Goal: Transaction & Acquisition: Subscribe to service/newsletter

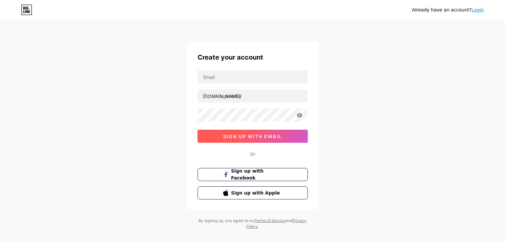
click at [262, 140] on button "sign up with email" at bounding box center [252, 136] width 110 height 13
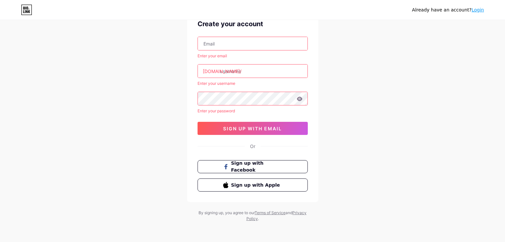
scroll to position [34, 0]
click at [261, 165] on span "Sign up with Facebook" at bounding box center [255, 166] width 51 height 14
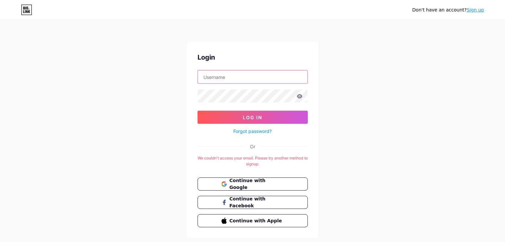
click at [240, 78] on input "text" at bounding box center [253, 76] width 110 height 13
click at [159, 86] on div "Don't have an account? Sign up Login Log In Forgot password? Or We couldn't acc…" at bounding box center [252, 129] width 505 height 259
click at [254, 202] on span "Continue with Facebook" at bounding box center [256, 203] width 55 height 14
click at [256, 186] on span "Continue with Google" at bounding box center [256, 184] width 55 height 14
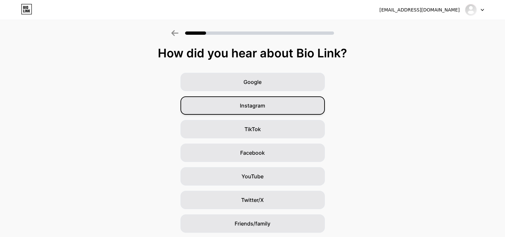
click at [273, 110] on div "Instagram" at bounding box center [252, 105] width 144 height 18
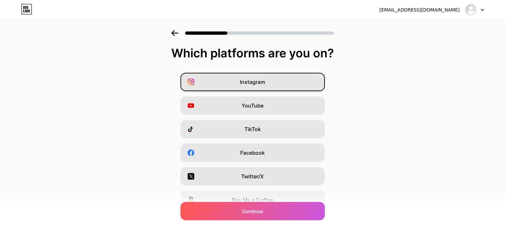
click at [281, 83] on div "Instagram" at bounding box center [252, 82] width 144 height 18
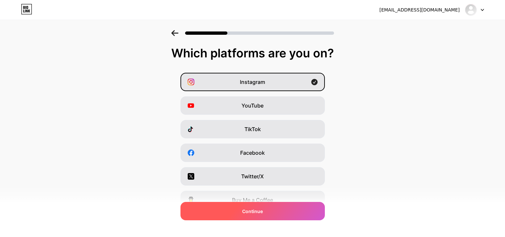
click at [275, 209] on div "Continue" at bounding box center [252, 211] width 144 height 18
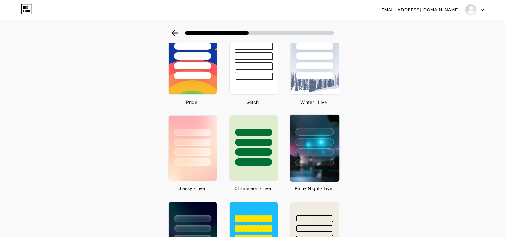
scroll to position [131, 0]
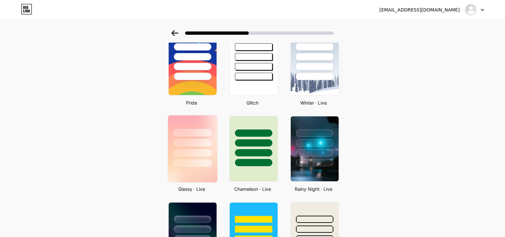
click at [184, 132] on div at bounding box center [192, 133] width 38 height 8
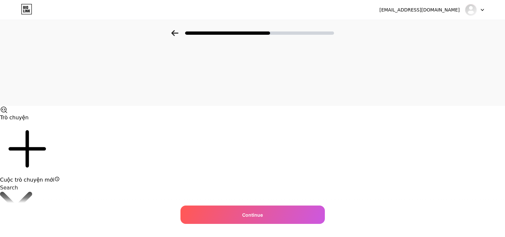
scroll to position [0, 0]
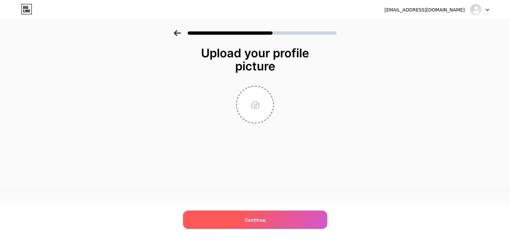
click at [304, 213] on div "Continue" at bounding box center [255, 220] width 144 height 18
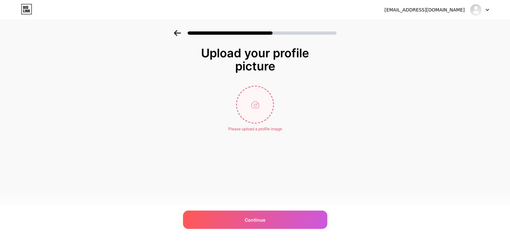
click at [258, 105] on input "file" at bounding box center [255, 105] width 36 height 36
type input "C:\fakepath\z6979457551289_03c7f7414867d281d544685b68ec22df.jpg"
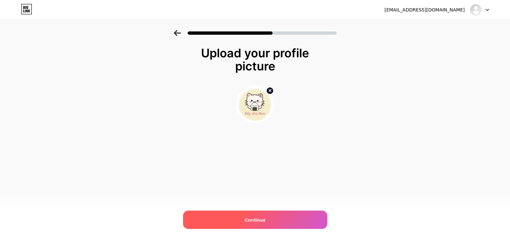
click at [312, 216] on div "Continue" at bounding box center [255, 220] width 144 height 18
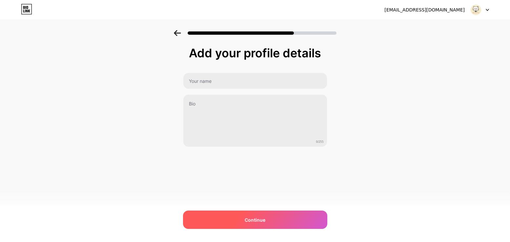
click at [282, 216] on div "Continue" at bounding box center [255, 220] width 144 height 18
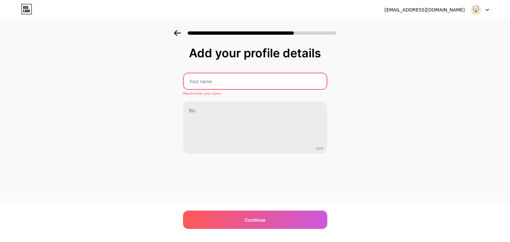
click at [255, 81] on input "text" at bounding box center [255, 81] width 143 height 16
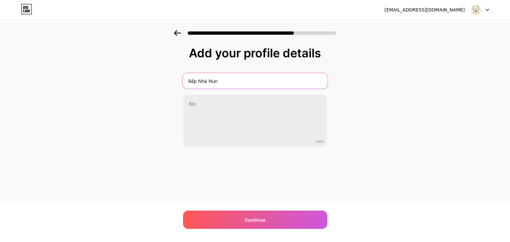
type input "Bếp Nhà Nun"
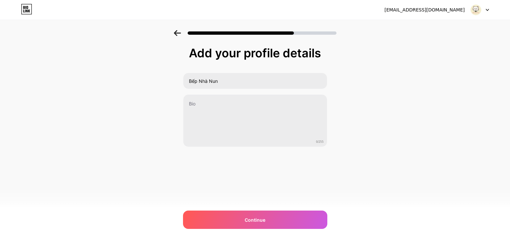
click at [288, 230] on div "[EMAIL_ADDRESS][DOMAIN_NAME] Logout Link Copied Add your profile details Bếp Nh…" at bounding box center [255, 121] width 510 height 242
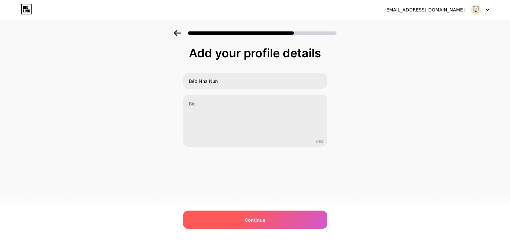
click at [291, 222] on div "Continue" at bounding box center [255, 220] width 144 height 18
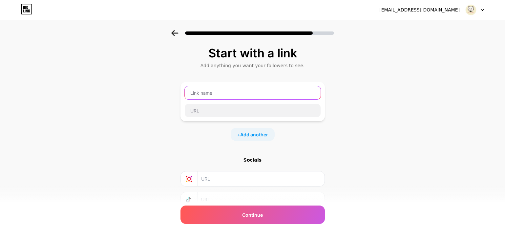
click at [249, 96] on input "text" at bounding box center [253, 92] width 136 height 13
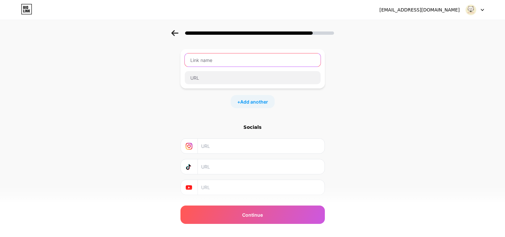
click at [260, 55] on input "text" at bounding box center [253, 59] width 136 height 13
click at [261, 148] on input "text" at bounding box center [260, 146] width 119 height 15
paste input "[URL][DOMAIN_NAME]"
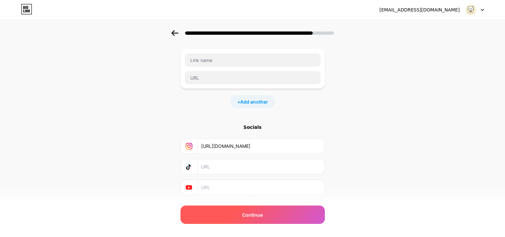
type input "[URL][DOMAIN_NAME]"
click at [273, 212] on div "Continue" at bounding box center [252, 215] width 144 height 18
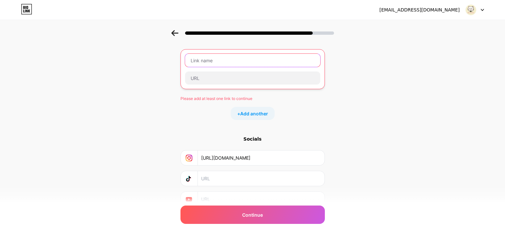
click at [232, 62] on input "text" at bounding box center [252, 60] width 135 height 13
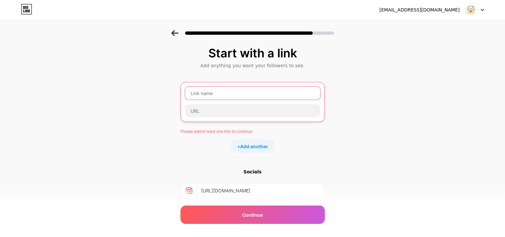
click at [226, 93] on input "text" at bounding box center [252, 93] width 135 height 13
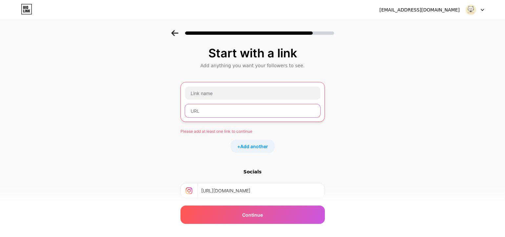
click at [225, 109] on input "text" at bounding box center [252, 110] width 135 height 13
paste input "[URL][DOMAIN_NAME]"
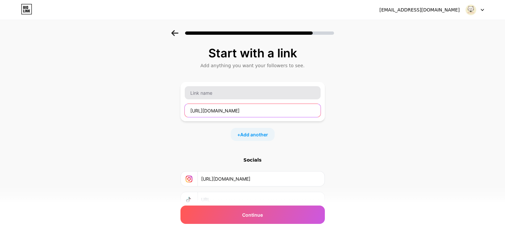
type input "[URL][DOMAIN_NAME]"
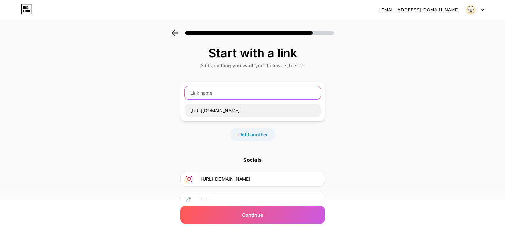
click at [230, 92] on input "text" at bounding box center [253, 92] width 136 height 13
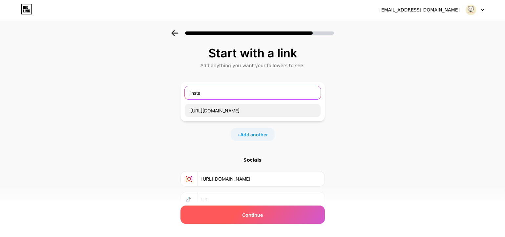
type input "insta"
click at [245, 211] on span "Continue" at bounding box center [252, 214] width 21 height 7
click at [256, 215] on span "Continue" at bounding box center [252, 214] width 21 height 7
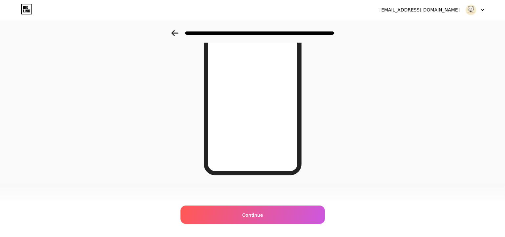
scroll to position [27, 0]
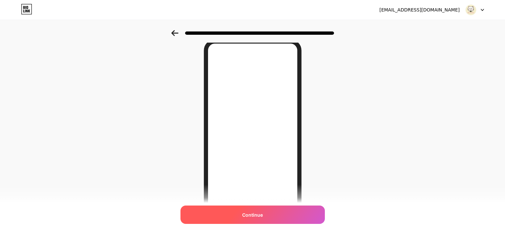
click at [284, 211] on div "Continue" at bounding box center [252, 215] width 144 height 18
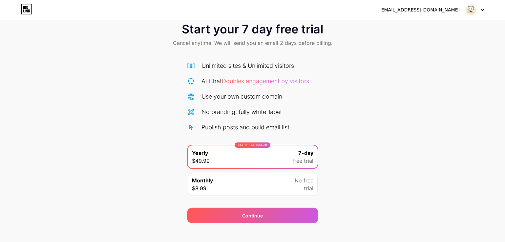
scroll to position [22, 0]
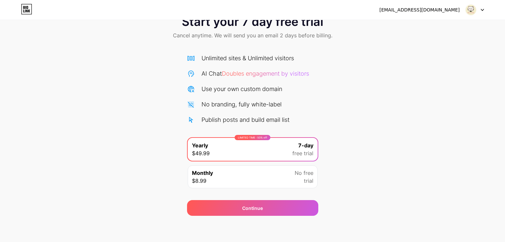
click at [288, 171] on div "Monthly $8.99 No free trial" at bounding box center [253, 177] width 130 height 23
